Goal: Transaction & Acquisition: Register for event/course

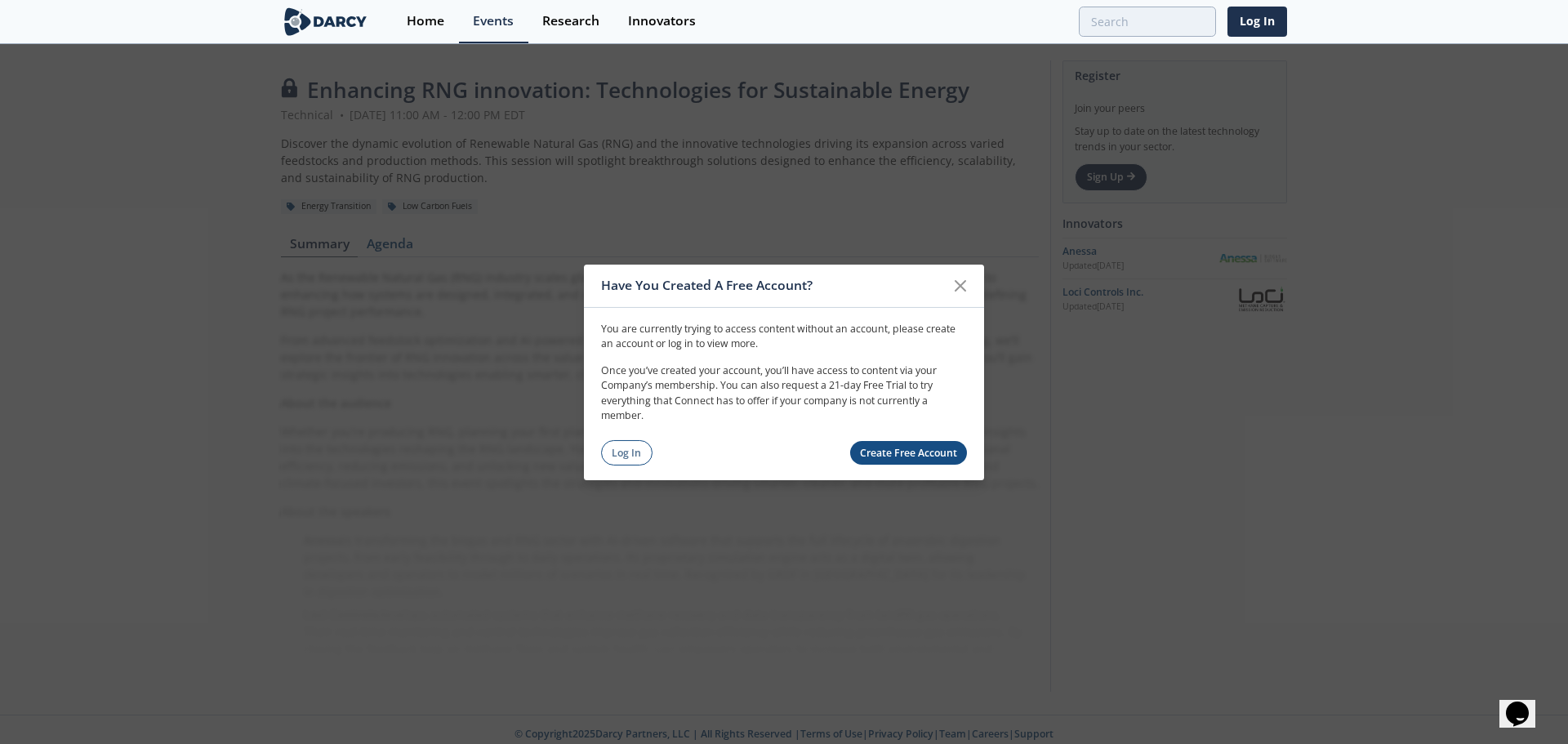
click at [893, 456] on link "Create Free Account" at bounding box center [908, 452] width 117 height 23
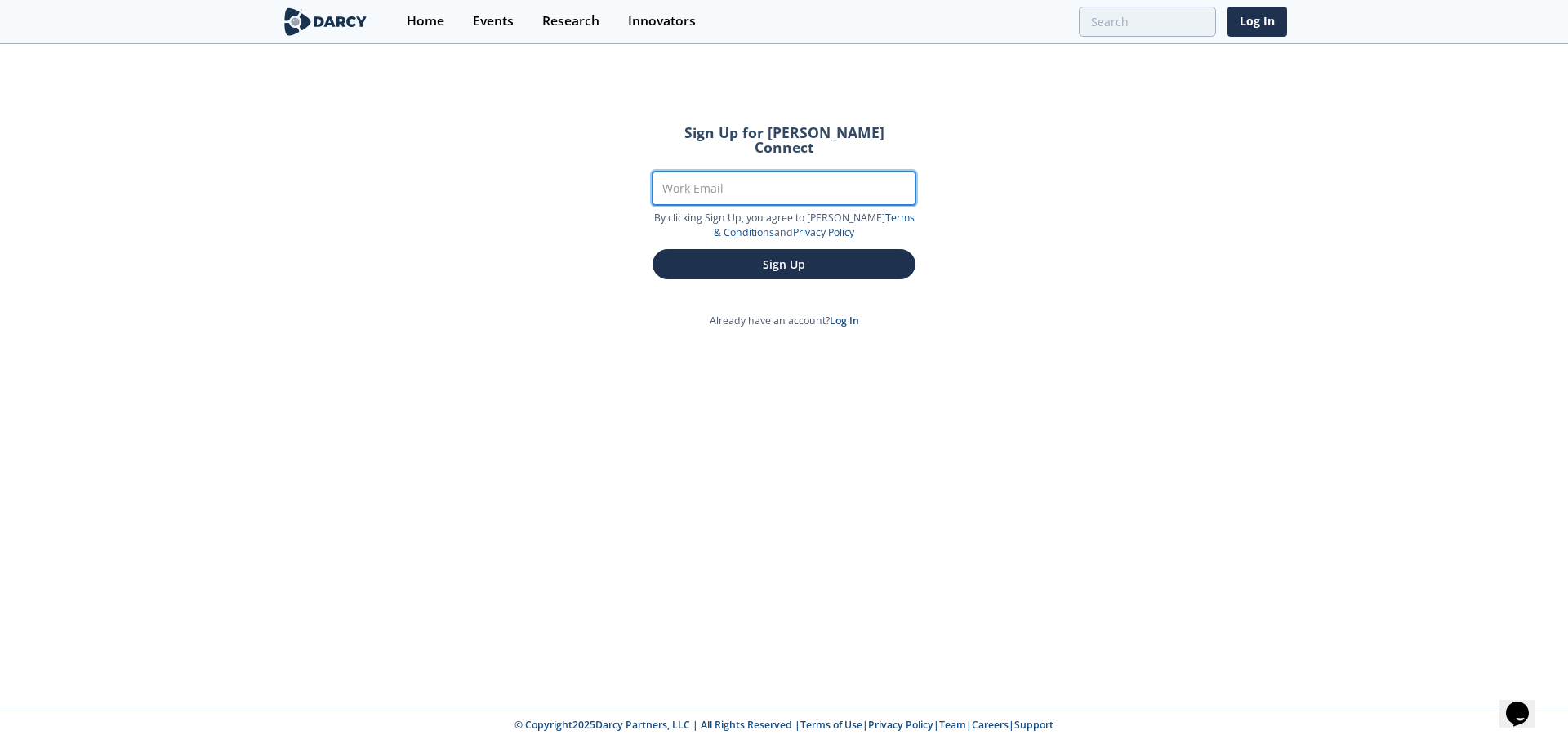
click at [750, 171] on input "Work Email" at bounding box center [784, 188] width 263 height 34
type input "[EMAIL_ADDRESS][DOMAIN_NAME]"
click at [653, 249] on button "Sign Up" at bounding box center [784, 264] width 263 height 30
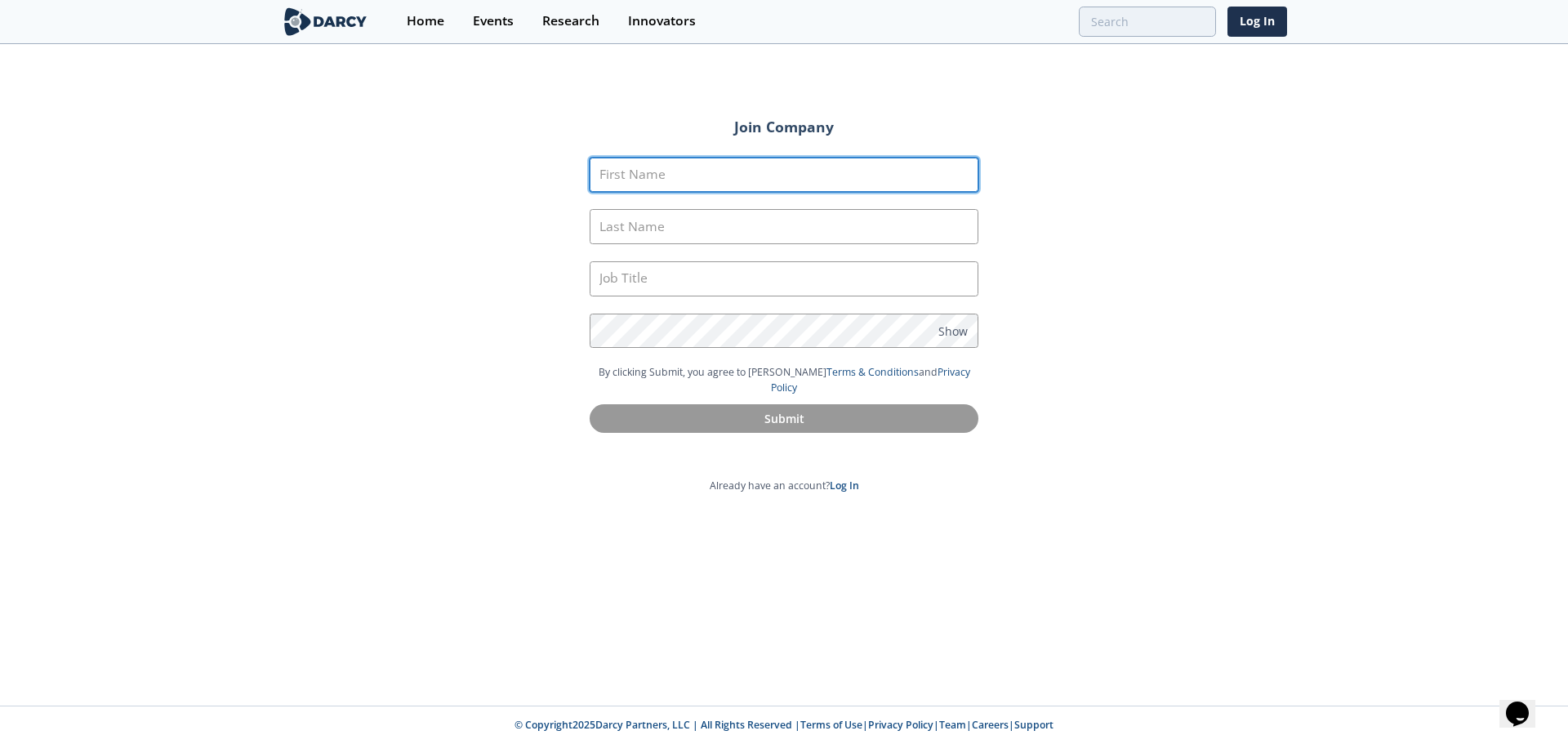
click at [756, 186] on input "First Name" at bounding box center [784, 175] width 388 height 35
type input "Andrew"
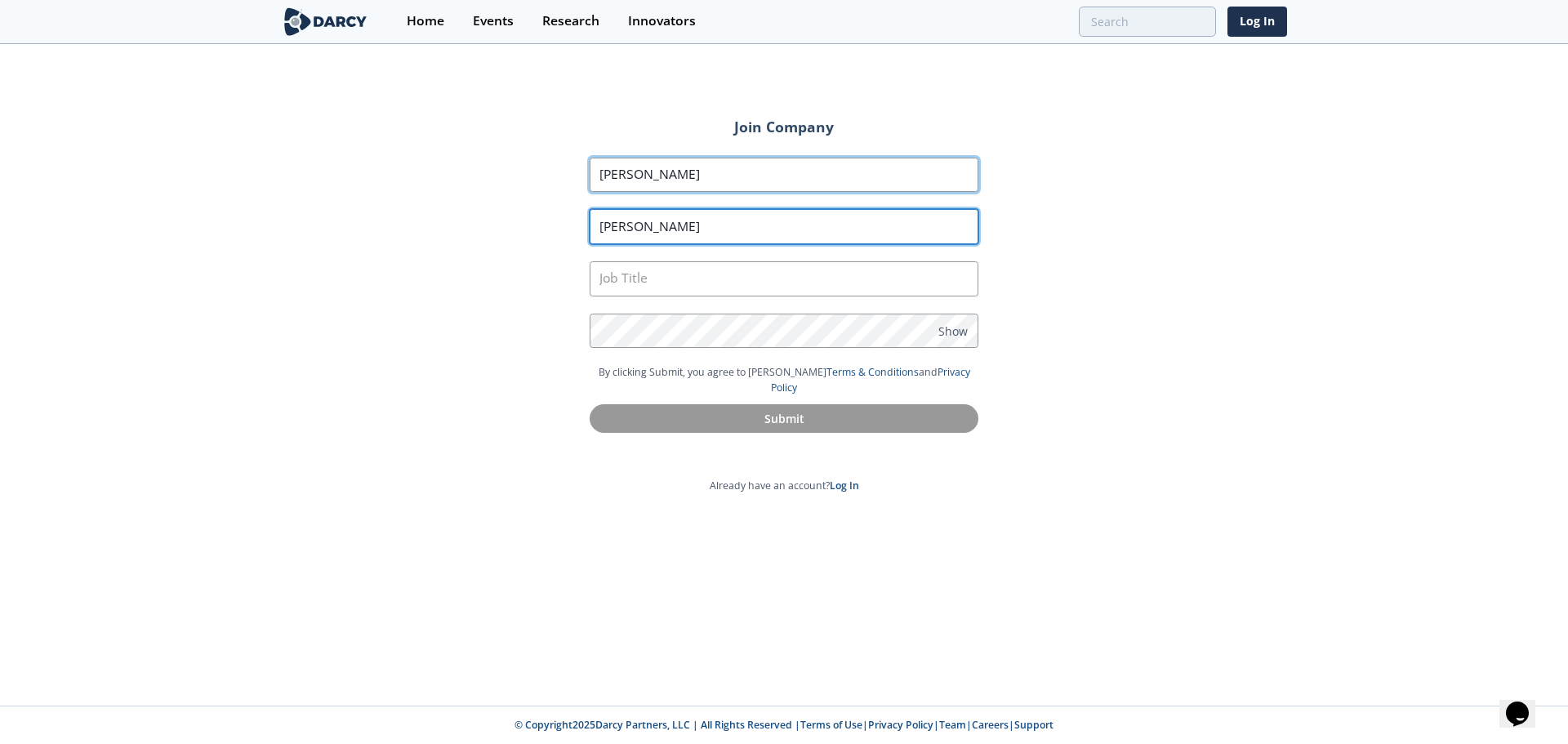
type input "Quigley"
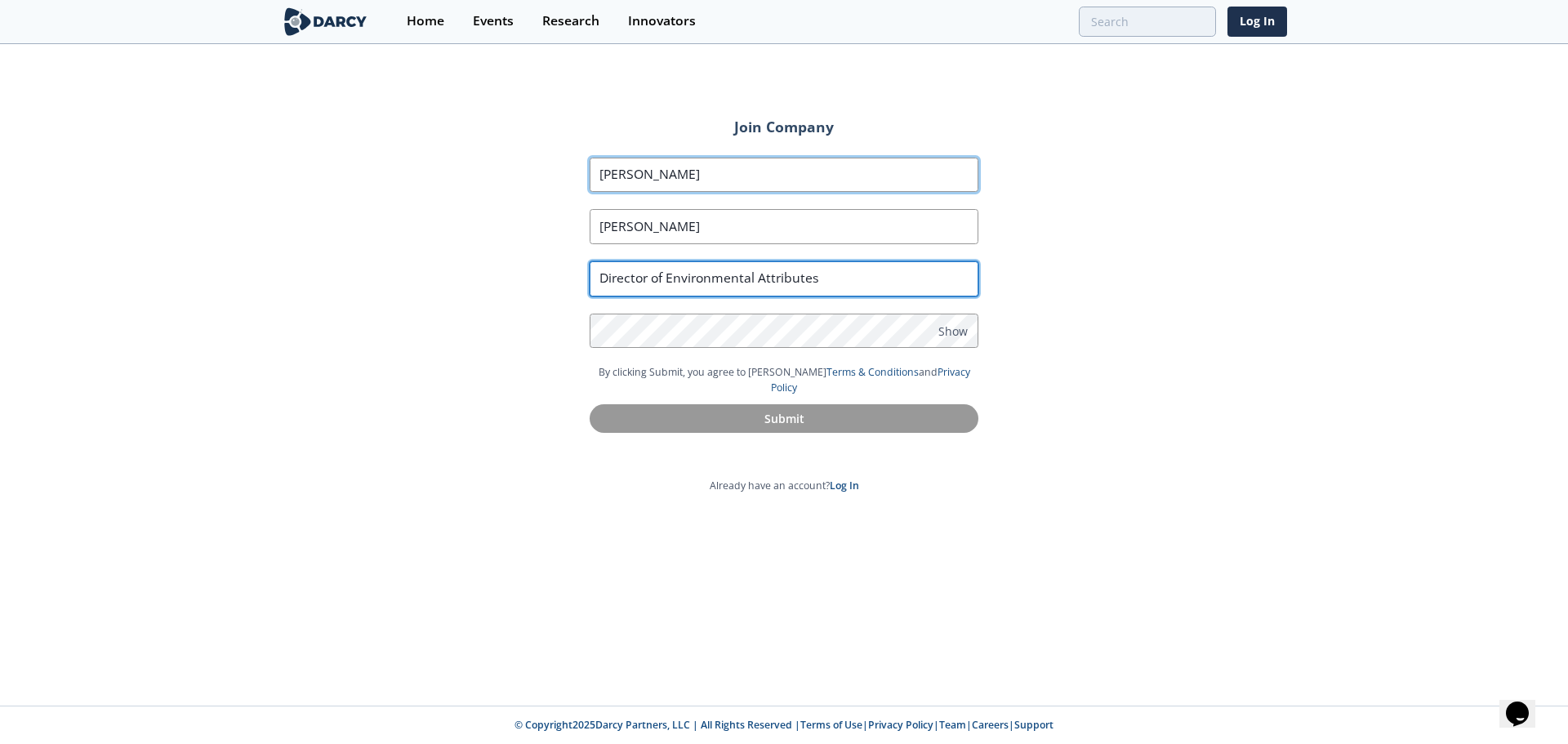
type input "Director of Environmental Attributes"
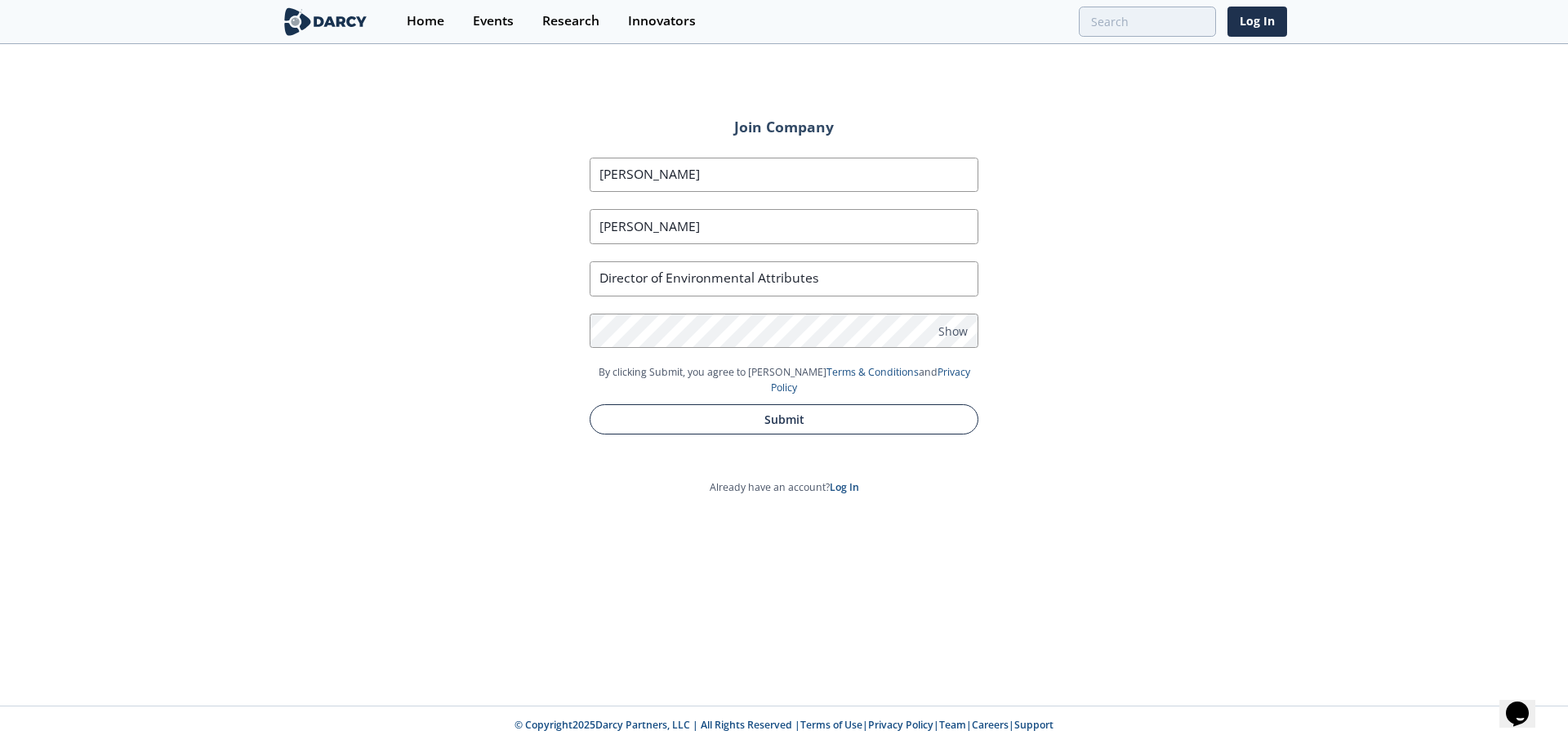
click at [800, 404] on button "Submit" at bounding box center [784, 418] width 388 height 30
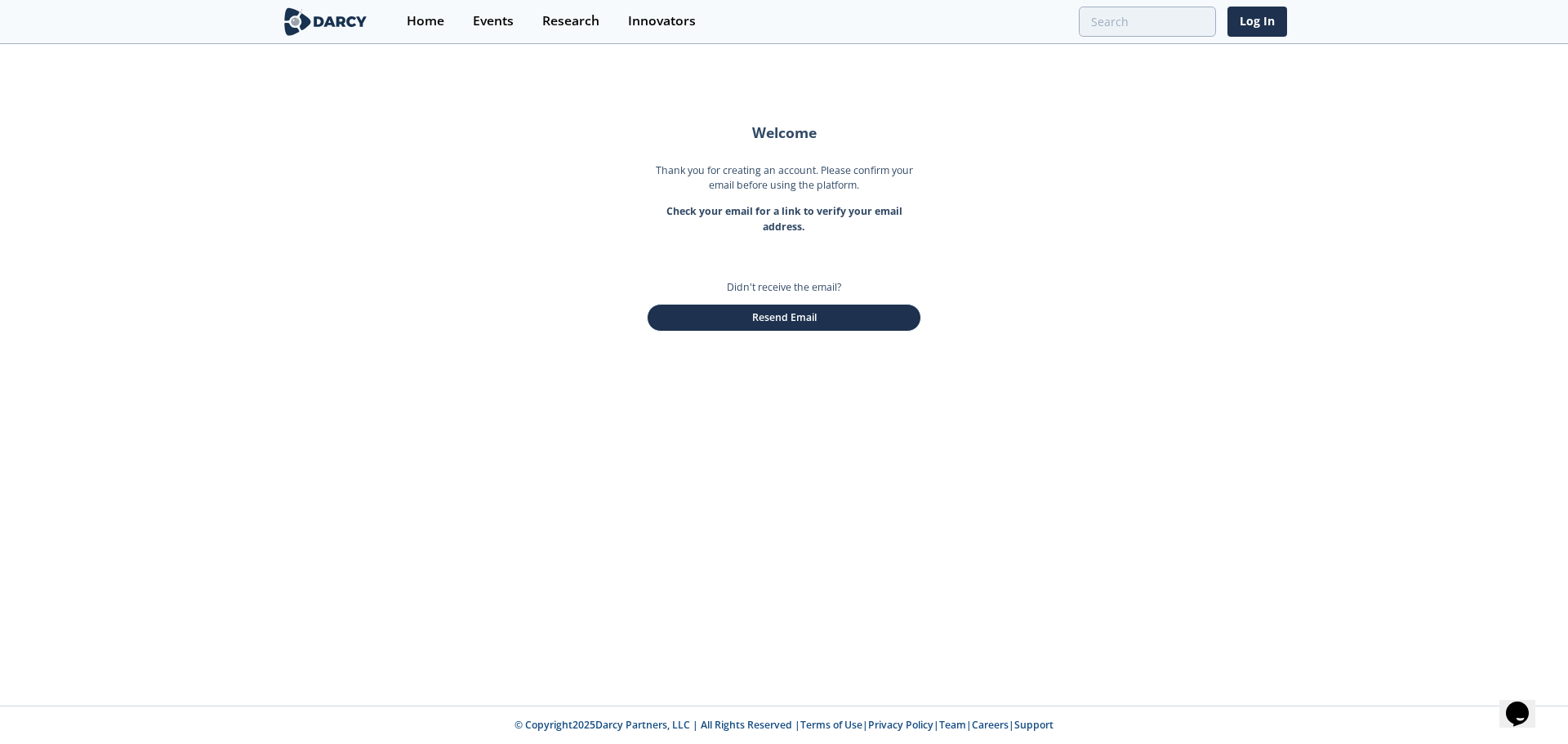
click at [849, 468] on div "Welcome Thank you for creating an account. Please confirm your email before usi…" at bounding box center [784, 375] width 1568 height 660
click at [999, 278] on div "Welcome Thank you for creating an account. Please confirm your email before usi…" at bounding box center [784, 375] width 1568 height 660
click at [806, 317] on button "Resend Email" at bounding box center [784, 318] width 274 height 28
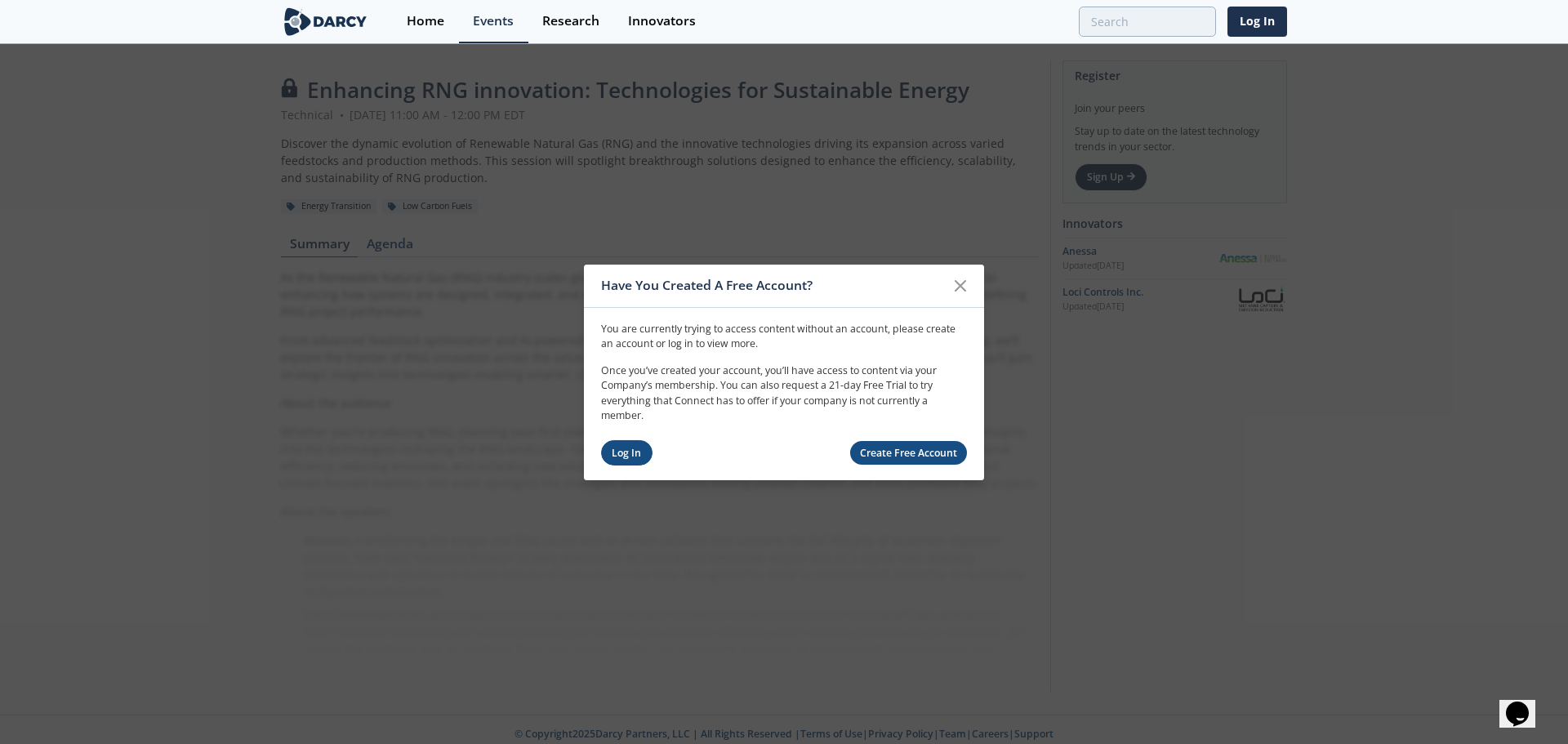
click at [628, 446] on link "Log In" at bounding box center [627, 453] width 51 height 25
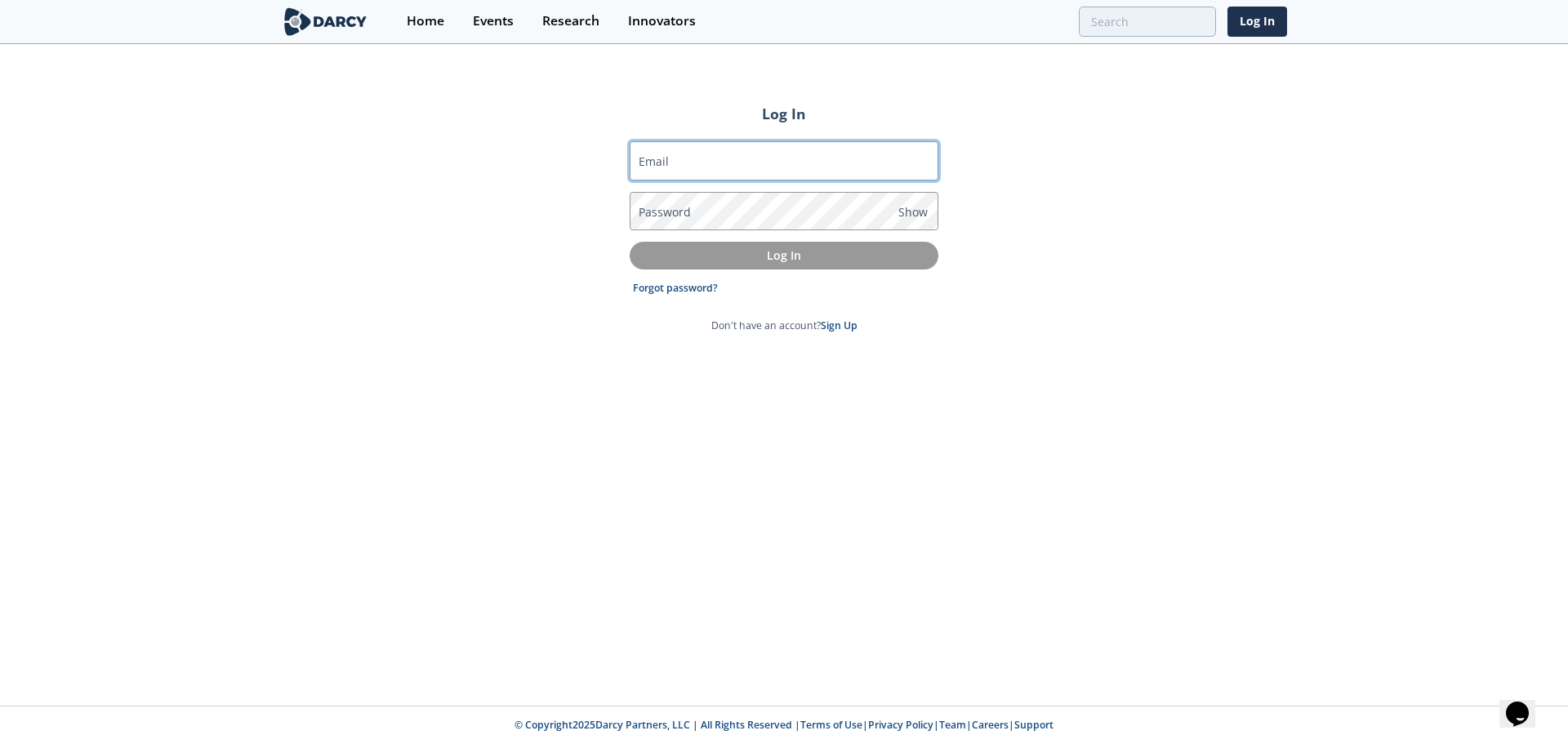
type input "[EMAIL_ADDRESS][DOMAIN_NAME]"
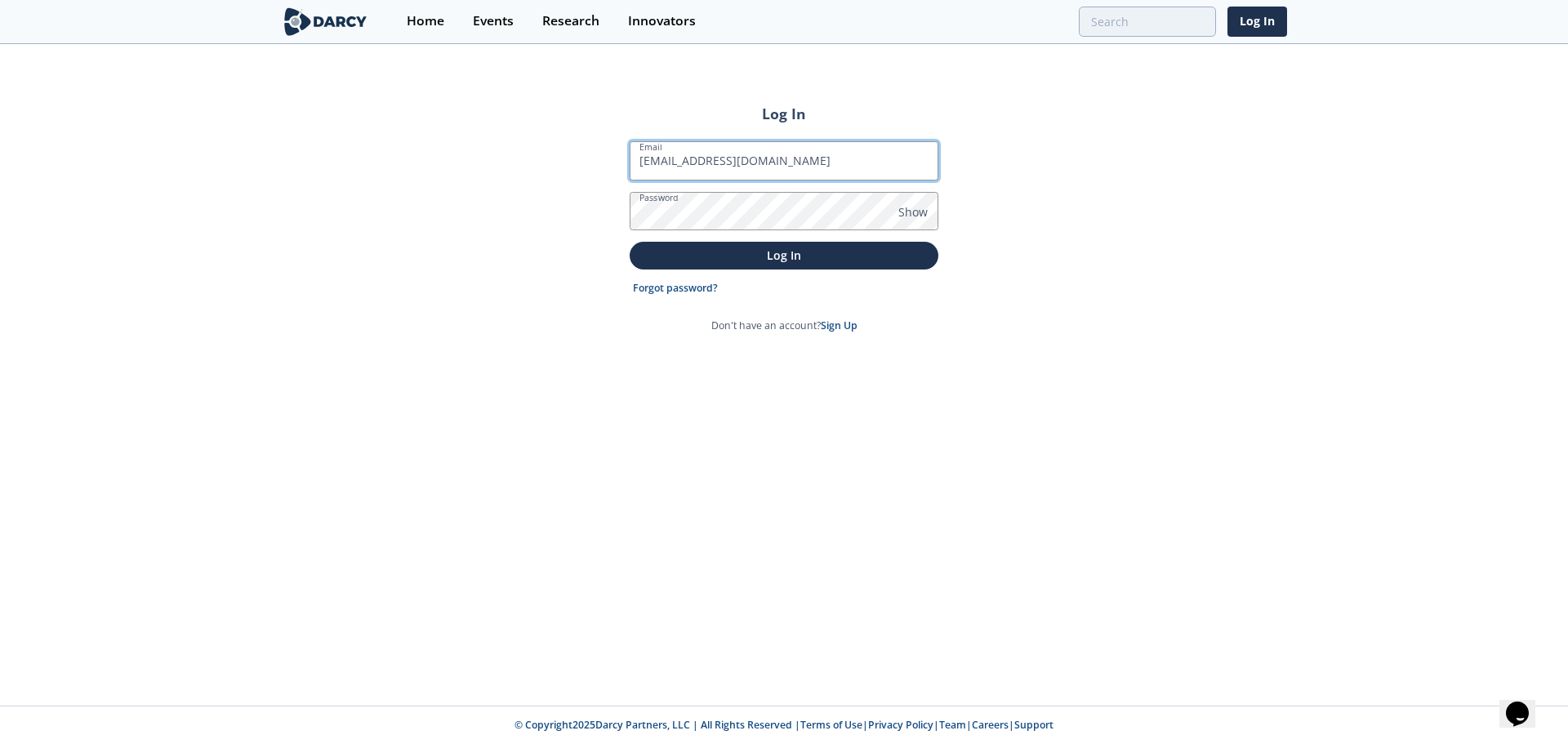
click at [717, 153] on input "[EMAIL_ADDRESS][DOMAIN_NAME]" at bounding box center [784, 161] width 309 height 39
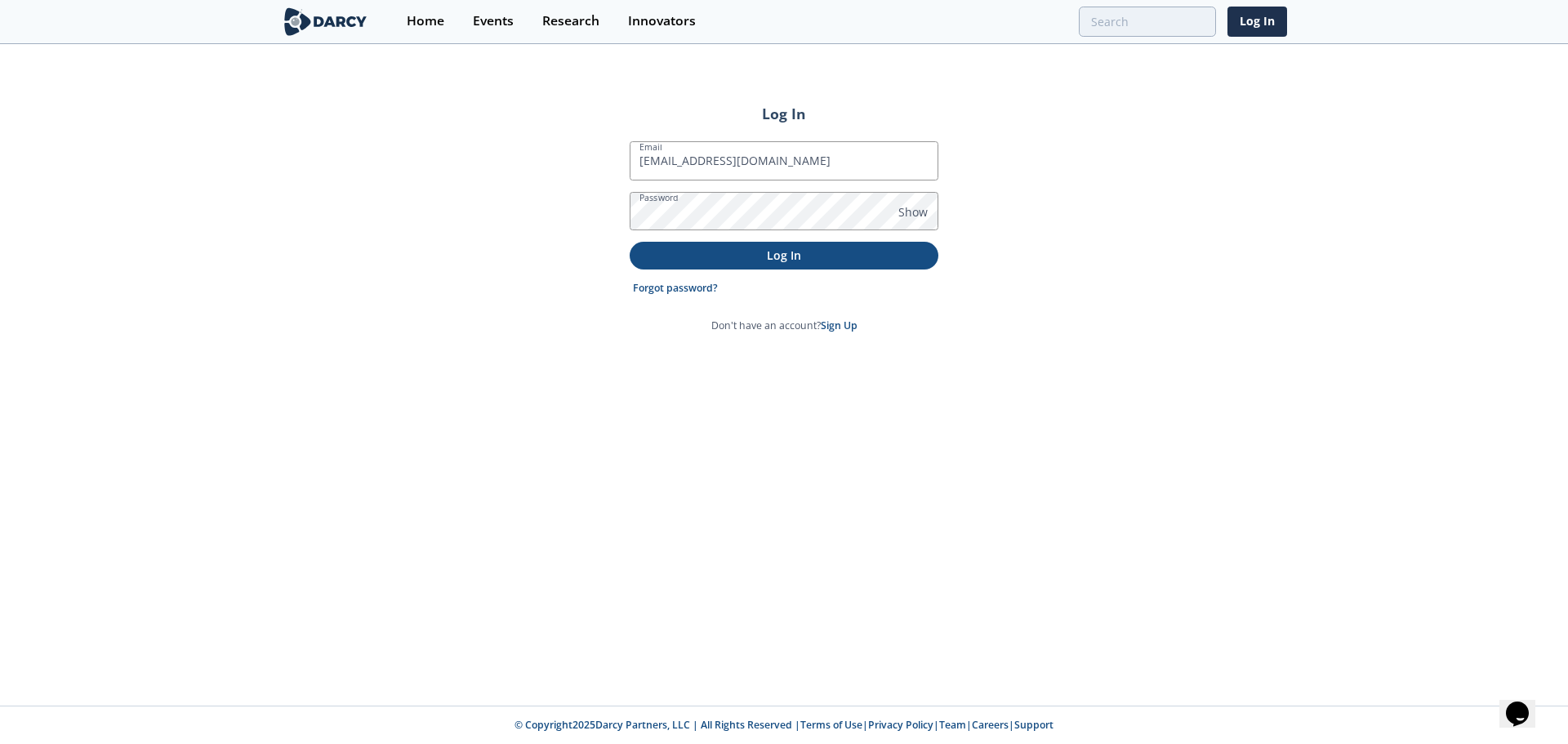
click at [673, 251] on p "Log In" at bounding box center [784, 256] width 286 height 17
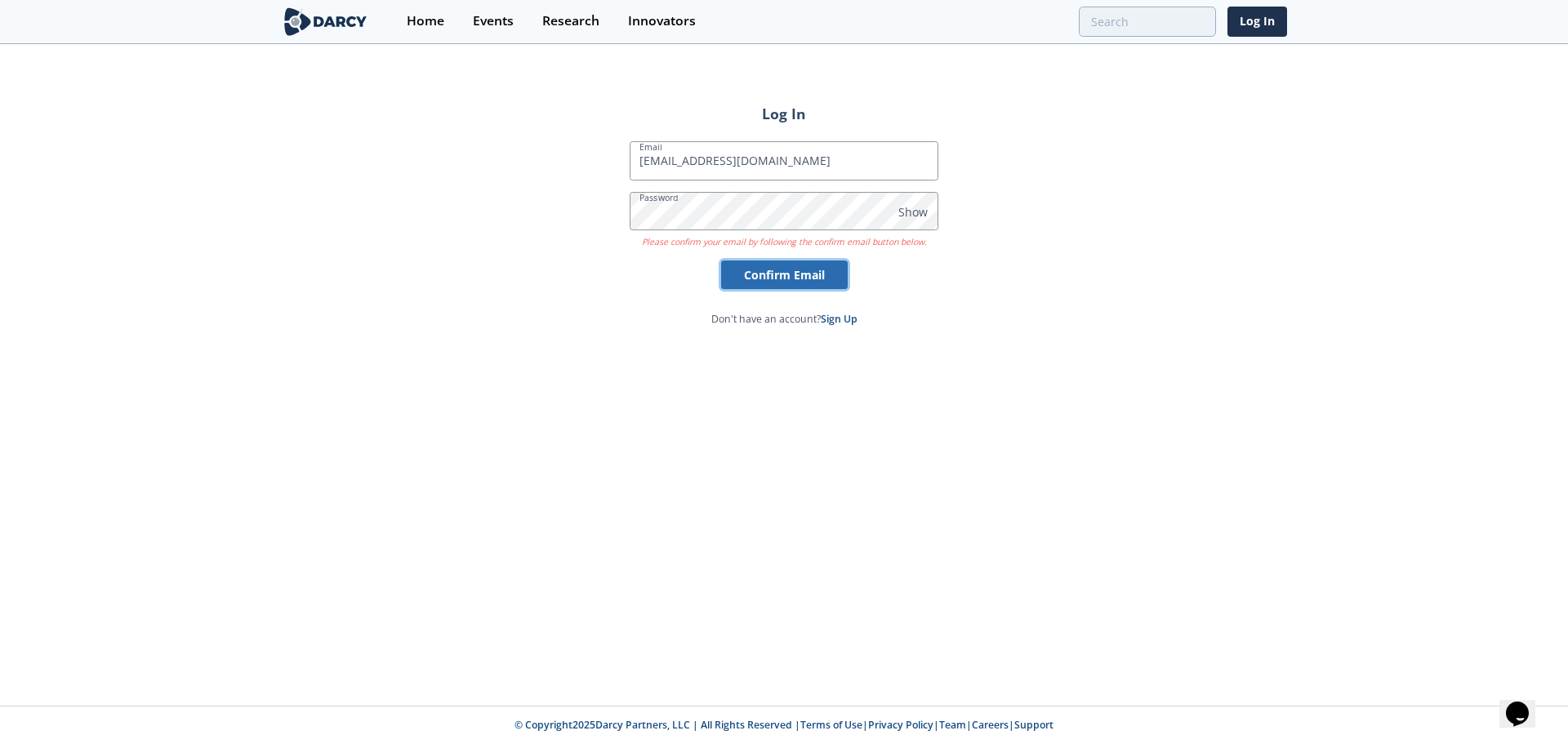
click at [806, 277] on button "Confirm Email" at bounding box center [784, 275] width 127 height 29
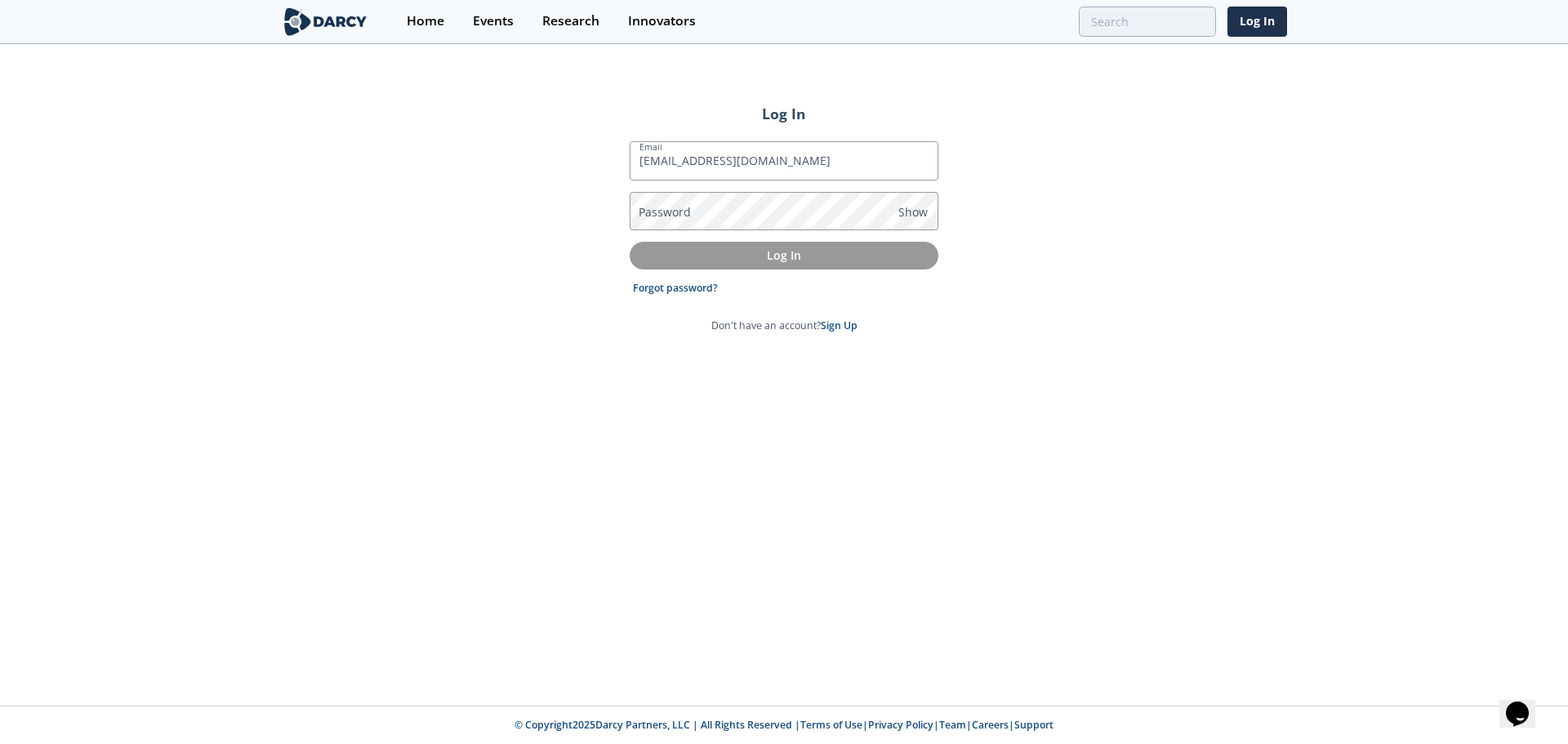
click at [620, 367] on div "Log In Email aquigley@locicontrols.com Password Show Log In Forgot password? Do…" at bounding box center [784, 375] width 1568 height 660
drag, startPoint x: 963, startPoint y: 388, endPoint x: 938, endPoint y: 362, distance: 36.1
click at [963, 388] on div "Log In Email aquigley@locicontrols.com Password Show Log In Forgot password? Do…" at bounding box center [784, 375] width 1568 height 660
click at [687, 256] on p "Log In" at bounding box center [784, 256] width 286 height 17
click at [752, 253] on p "Log In" at bounding box center [784, 256] width 286 height 17
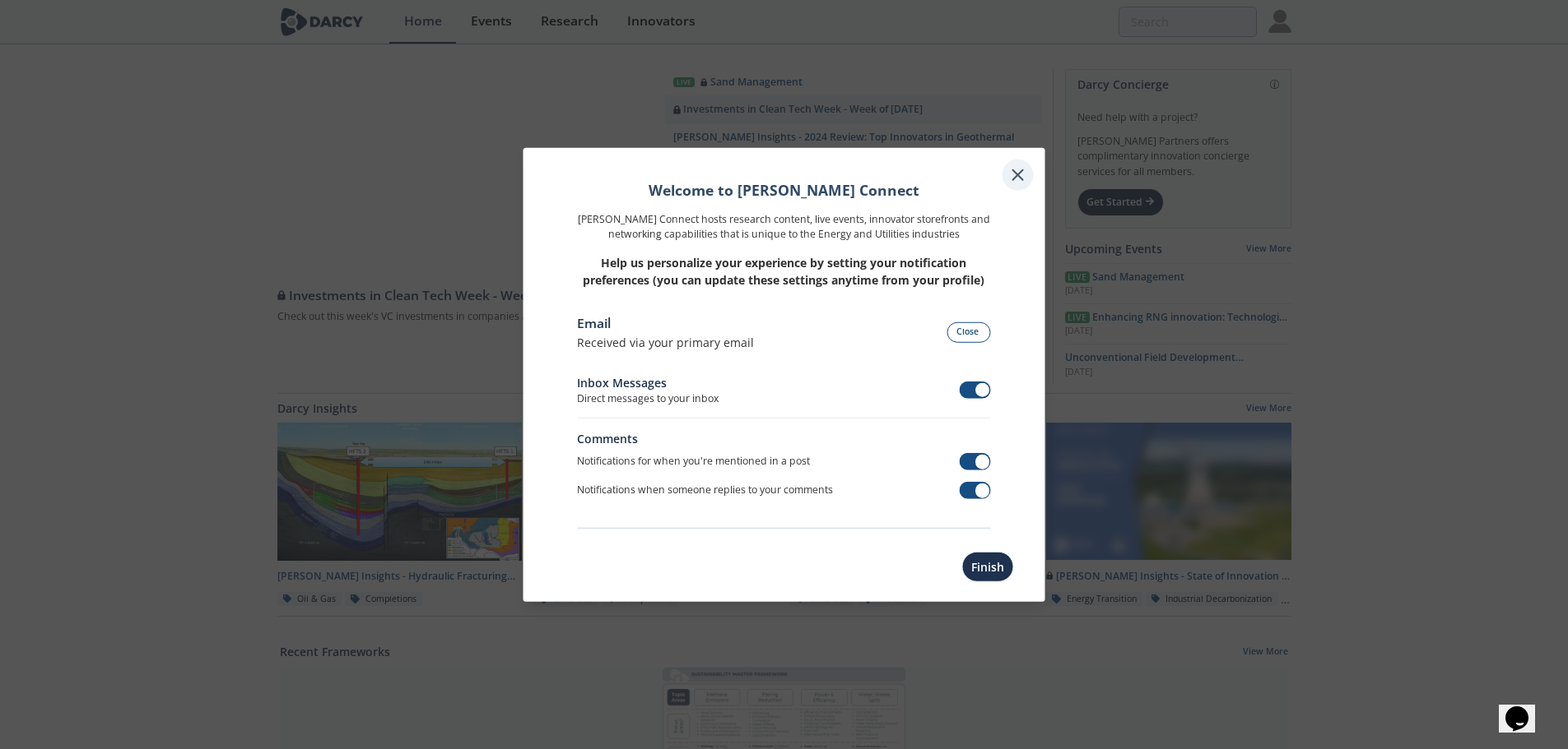
click at [1008, 172] on icon at bounding box center [1018, 175] width 20 height 20
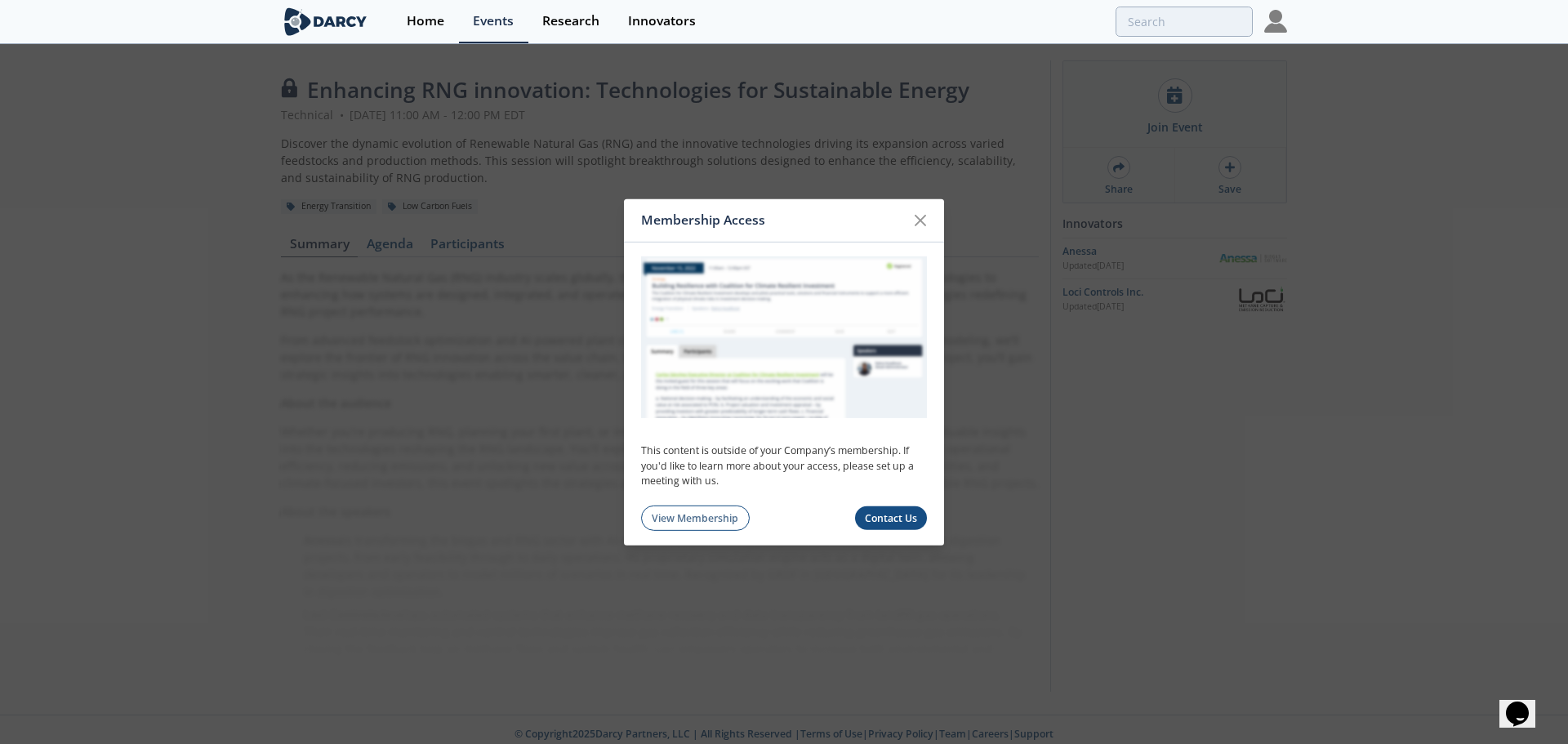
click at [905, 229] on div "Membership Access" at bounding box center [784, 220] width 321 height 44
click at [911, 222] on icon at bounding box center [920, 220] width 19 height 19
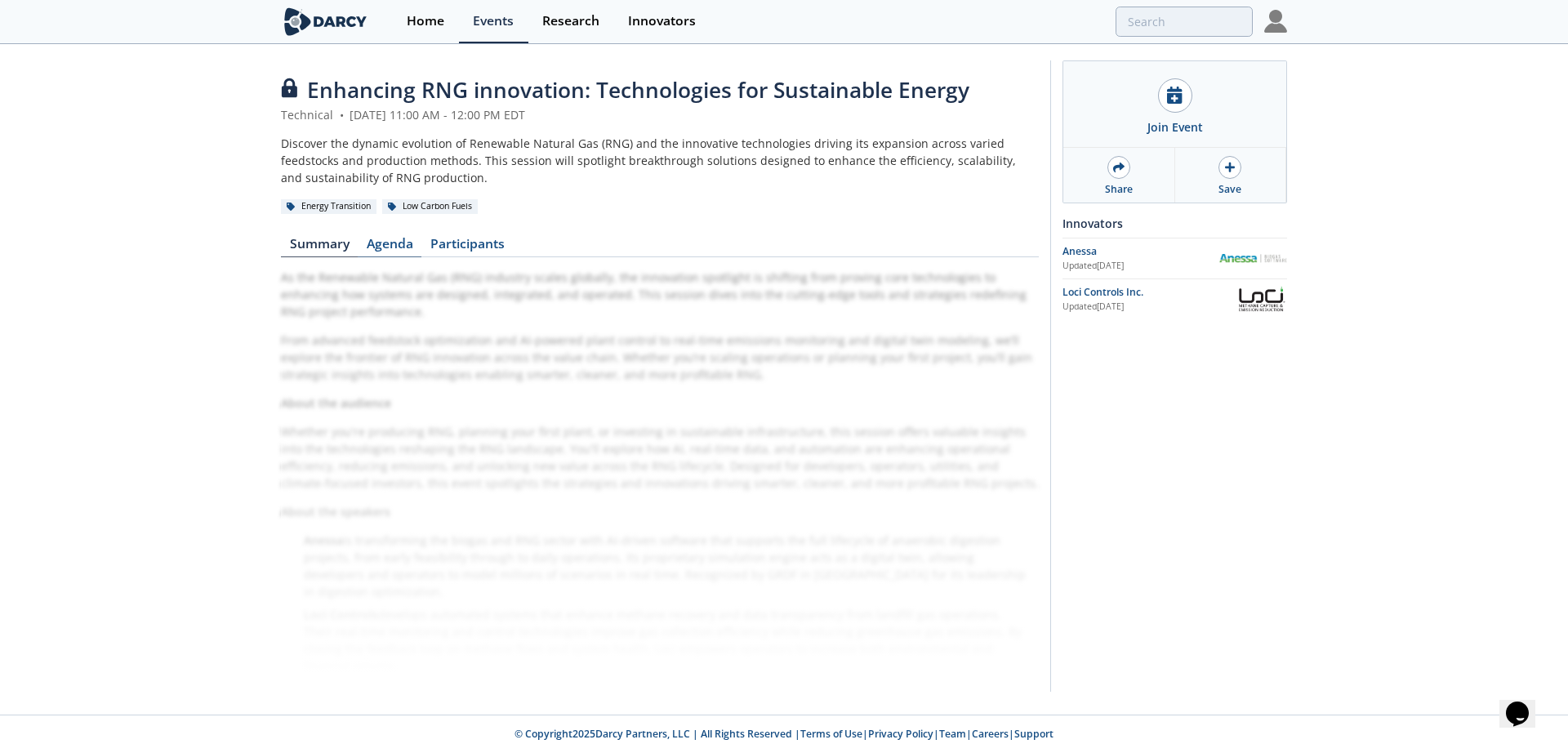
click at [404, 246] on link "Agenda" at bounding box center [389, 247] width 64 height 19
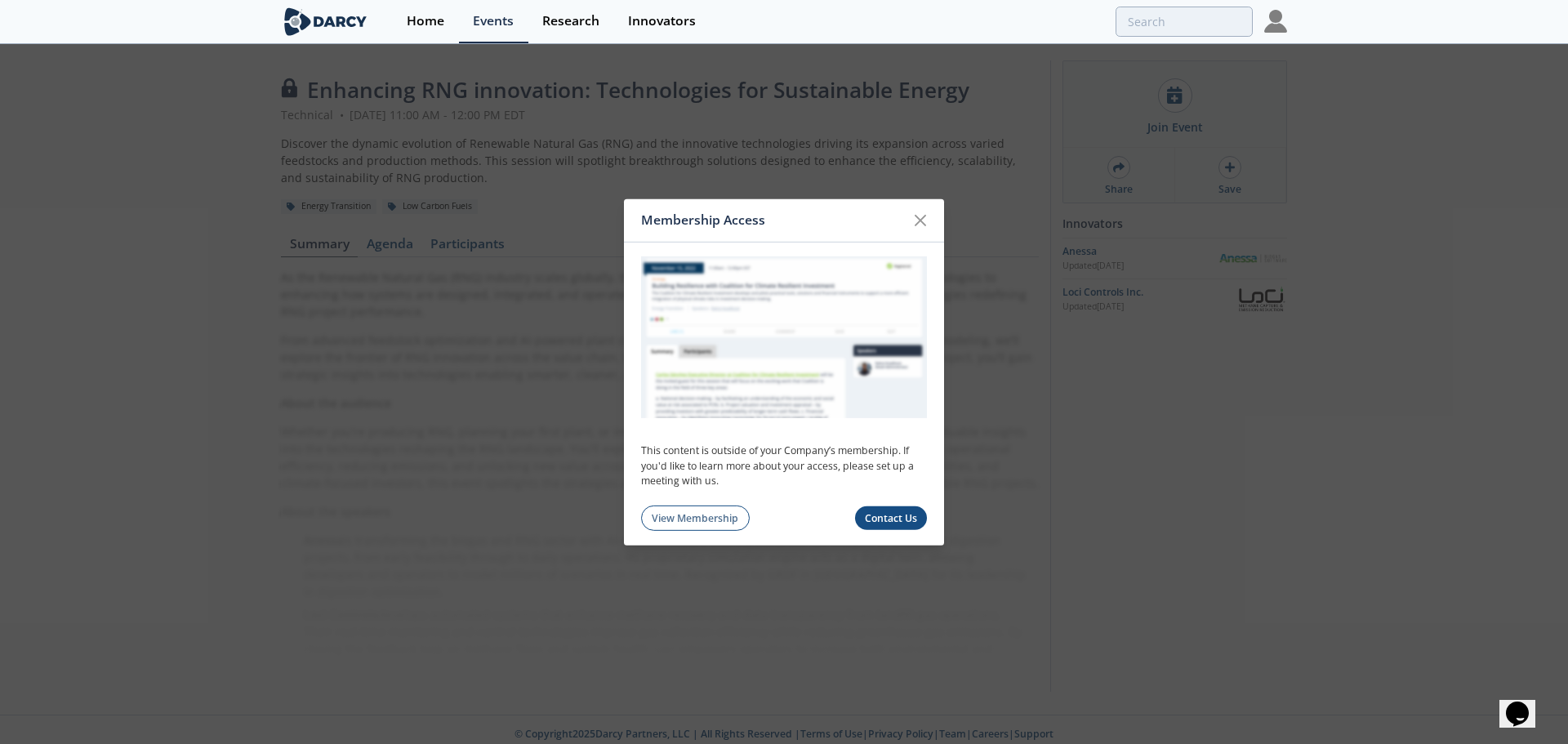
click at [918, 217] on icon at bounding box center [920, 220] width 19 height 19
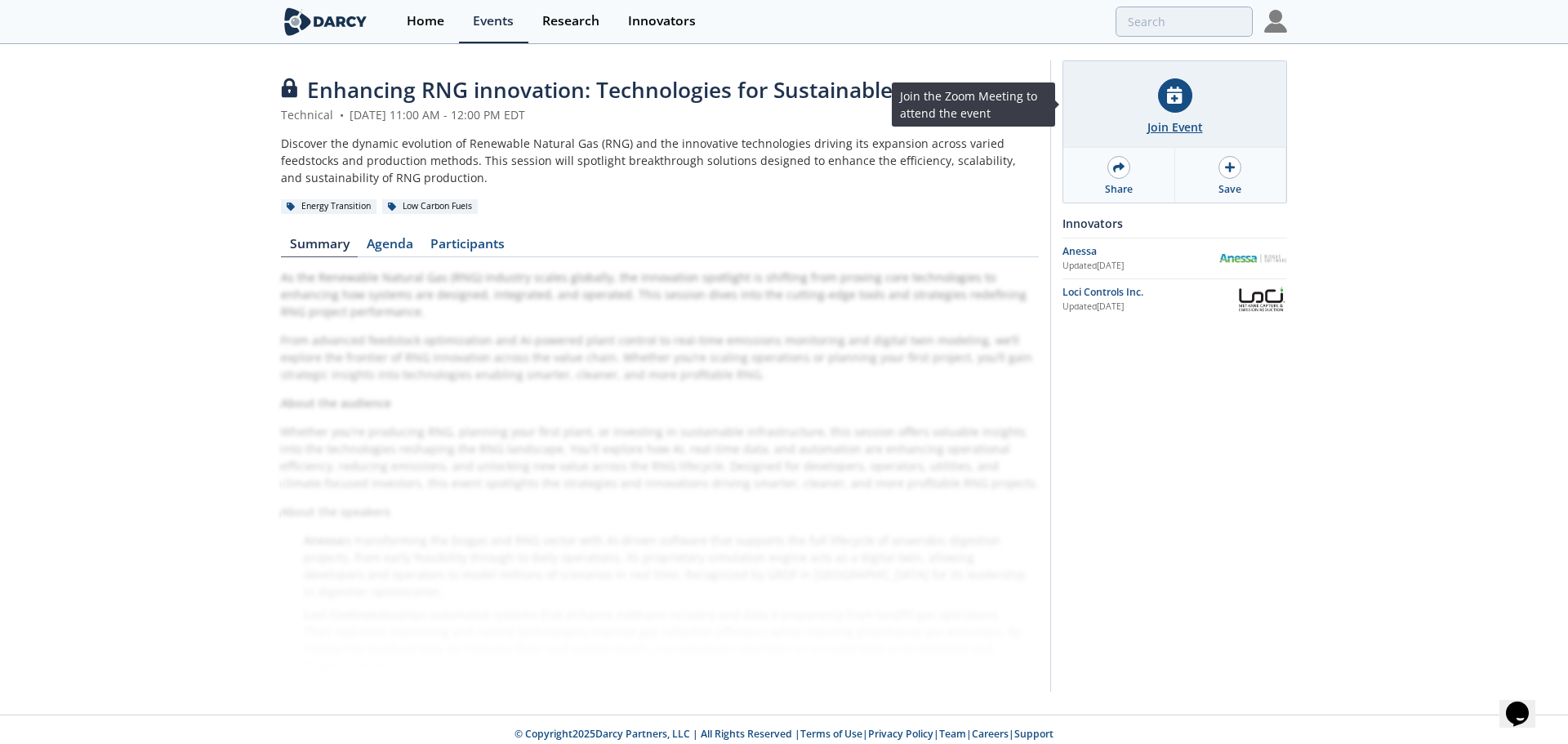
click at [1181, 124] on div "Join Event" at bounding box center [1175, 127] width 55 height 17
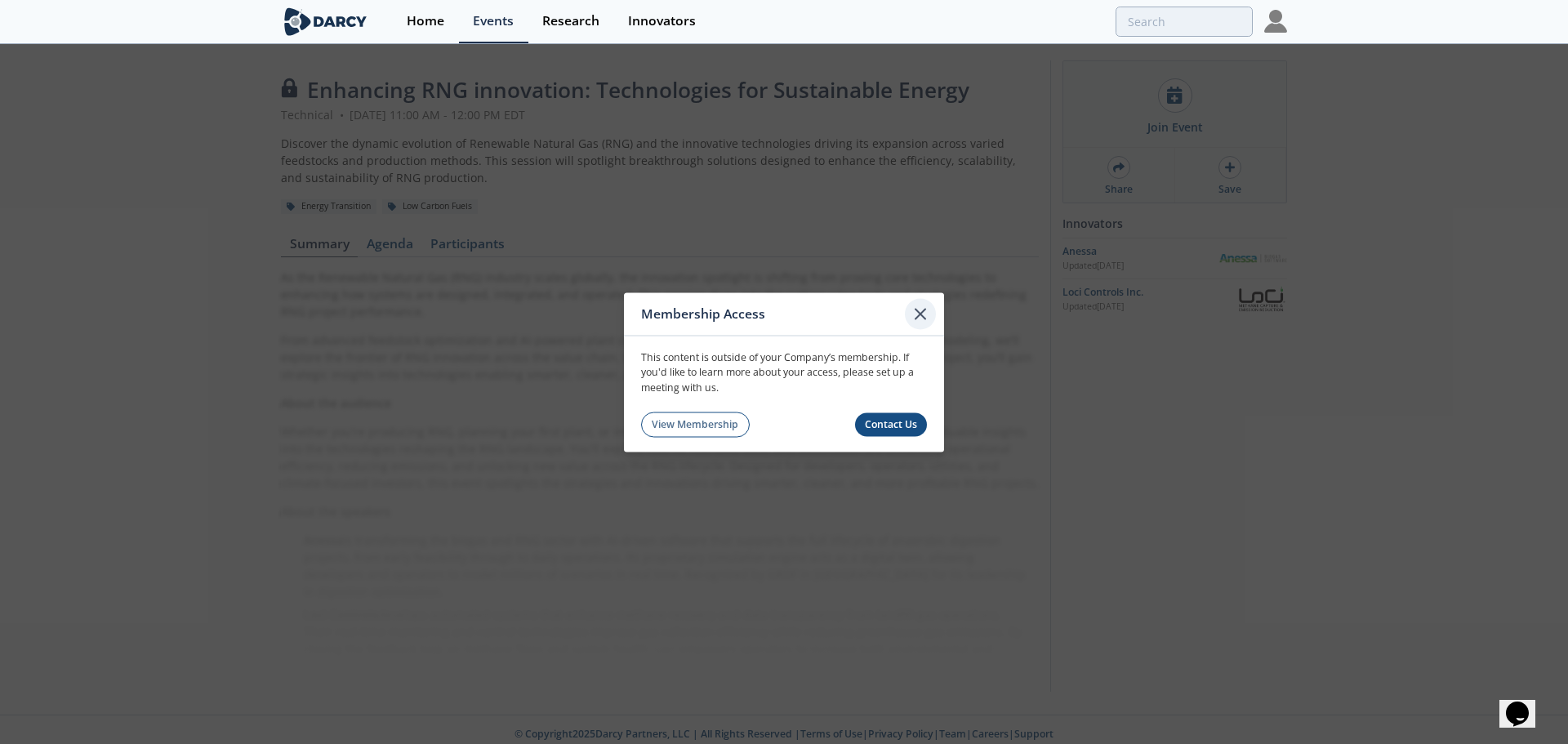
click at [919, 310] on icon at bounding box center [920, 314] width 19 height 19
